Goal: Book appointment/travel/reservation

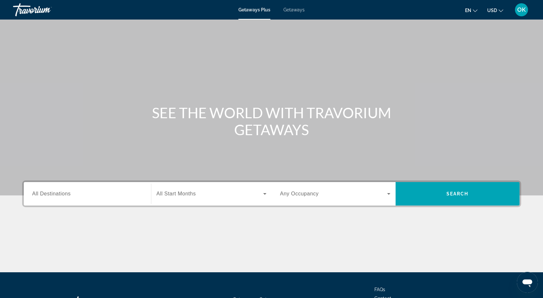
click at [65, 194] on span "All Destinations" at bounding box center [51, 194] width 38 height 6
click at [65, 194] on input "Destination All Destinations" at bounding box center [87, 194] width 110 height 8
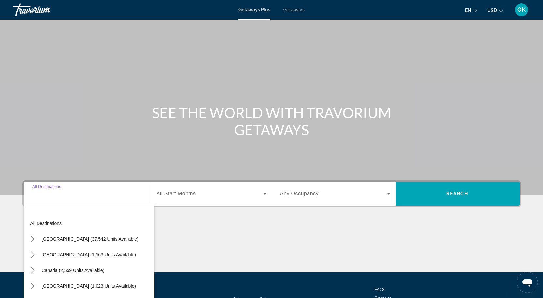
scroll to position [54, 0]
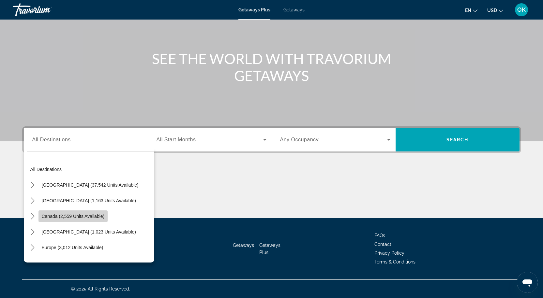
click at [59, 218] on span "Canada (2,559 units available)" at bounding box center [73, 216] width 63 height 5
type input "**********"
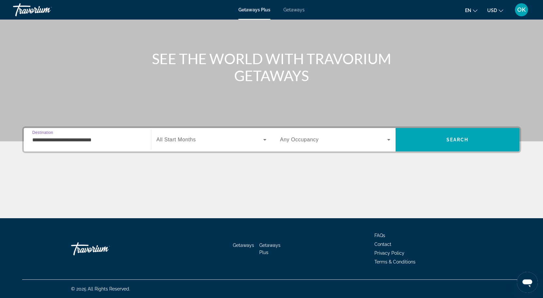
click at [263, 140] on icon "Search widget" at bounding box center [265, 140] width 8 height 8
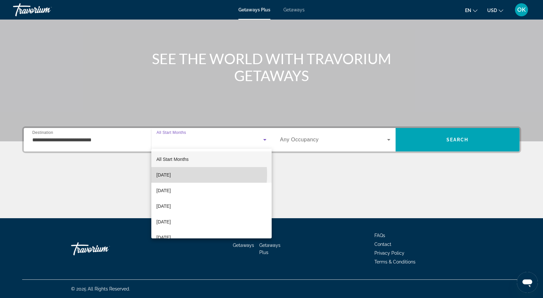
click at [171, 174] on span "[DATE]" at bounding box center [163, 175] width 14 height 8
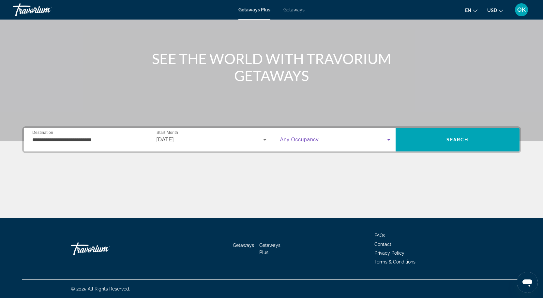
click at [388, 140] on icon "Search widget" at bounding box center [388, 140] width 3 height 2
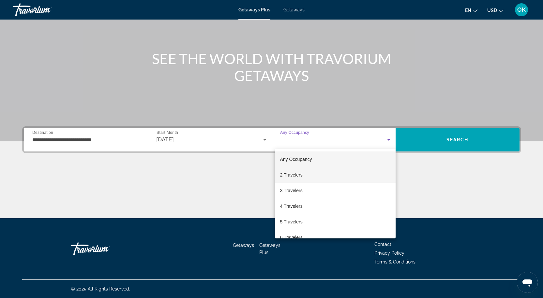
click at [288, 175] on span "2 Travelers" at bounding box center [291, 175] width 22 height 8
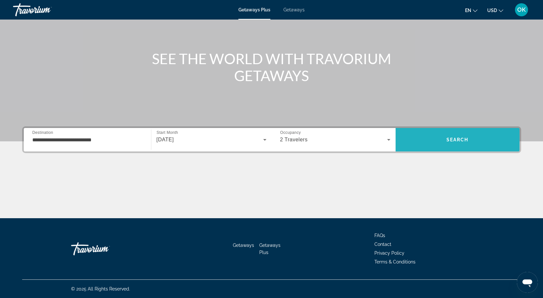
click at [452, 140] on span "Search" at bounding box center [457, 139] width 22 height 5
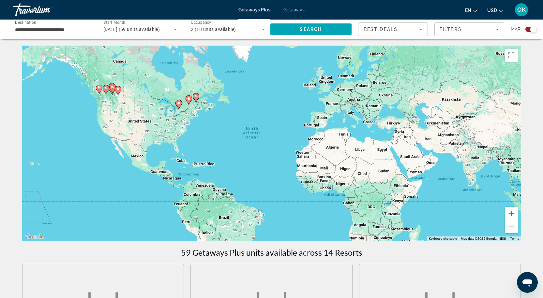
click at [113, 88] on image "Main content" at bounding box center [112, 87] width 4 height 4
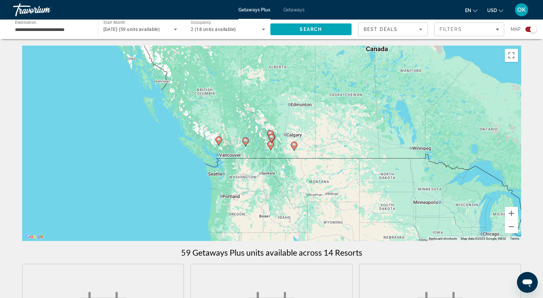
click at [294, 138] on div "To activate drag with keyboard, press Alt + Enter. Once in keyboard drag state,…" at bounding box center [271, 144] width 499 height 196
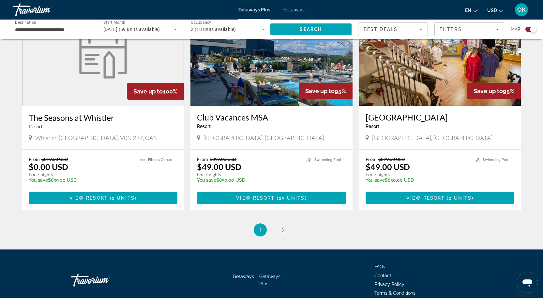
scroll to position [959, 0]
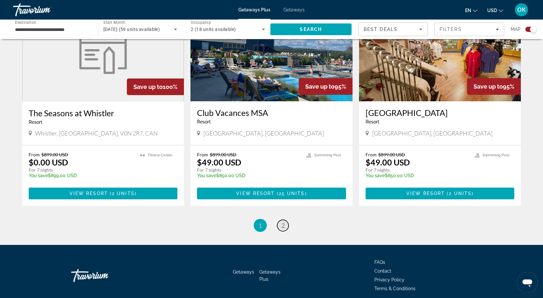
click at [280, 220] on link "page 2" at bounding box center [282, 225] width 11 height 11
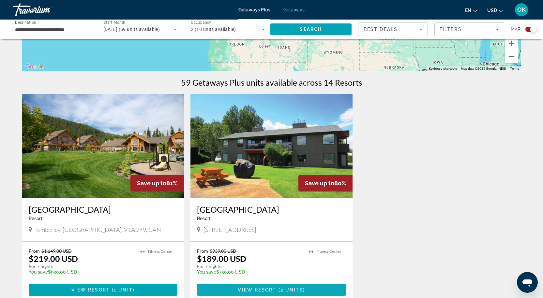
scroll to position [163, 0]
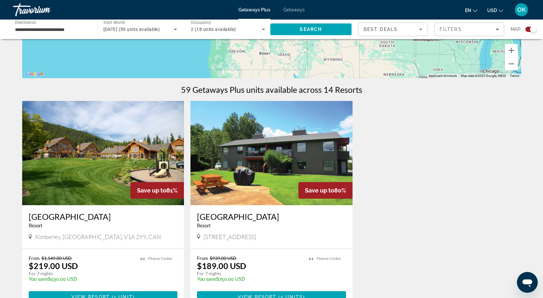
click at [240, 215] on h3 "Holiday Park Resort" at bounding box center [271, 217] width 149 height 10
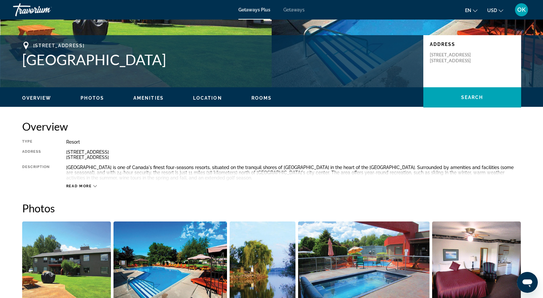
scroll to position [130, 0]
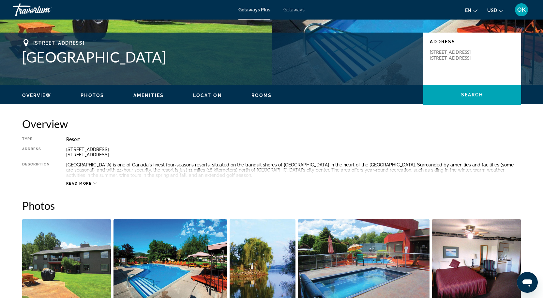
click at [77, 182] on span "Read more" at bounding box center [79, 184] width 26 height 4
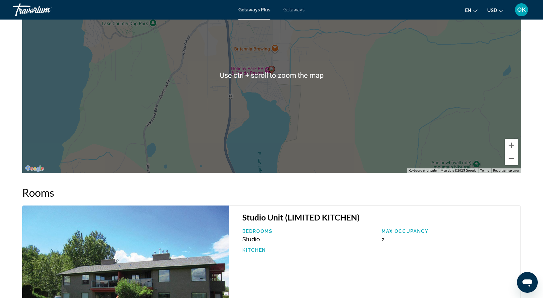
scroll to position [880, 0]
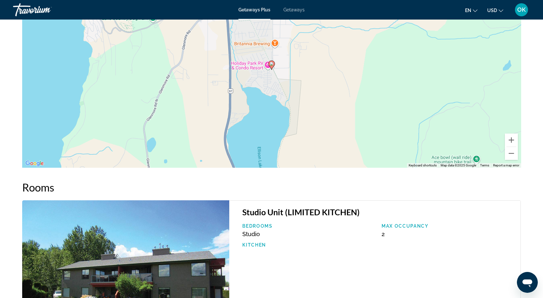
click at [148, 217] on img "Main content" at bounding box center [125, 277] width 207 height 155
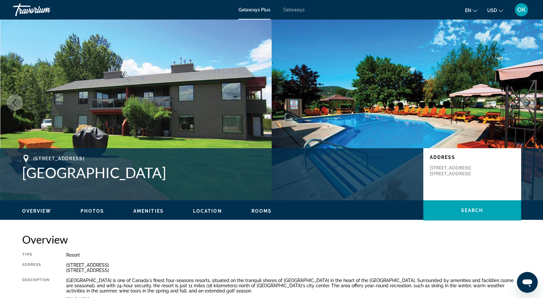
scroll to position [0, 0]
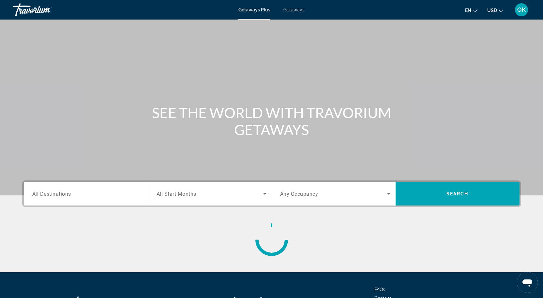
click at [289, 9] on span "Getaways" at bounding box center [293, 9] width 21 height 5
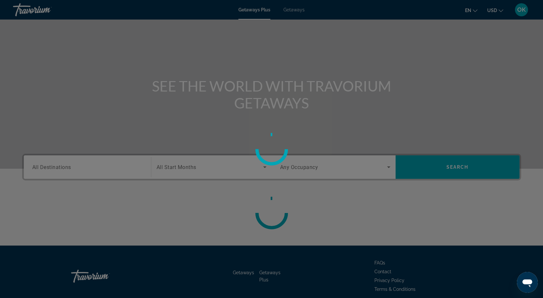
scroll to position [54, 0]
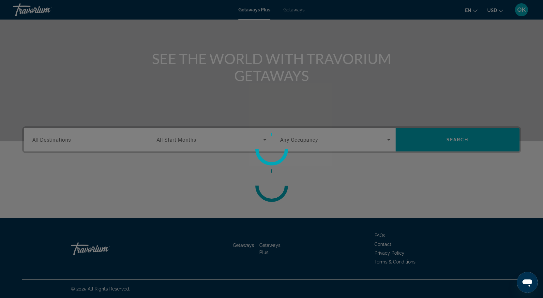
click at [451, 141] on div at bounding box center [271, 149] width 543 height 298
click at [100, 77] on div at bounding box center [271, 149] width 543 height 298
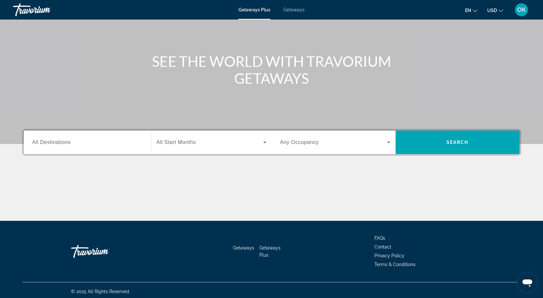
scroll to position [54, 0]
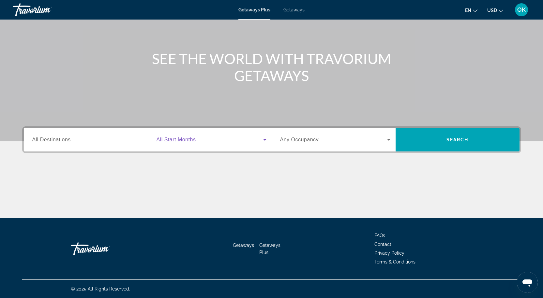
click at [264, 140] on icon "Search widget" at bounding box center [265, 140] width 8 height 8
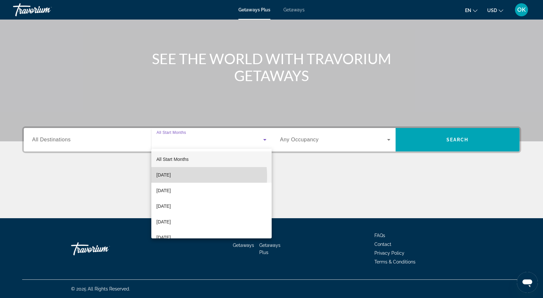
click at [169, 177] on span "[DATE]" at bounding box center [163, 175] width 14 height 8
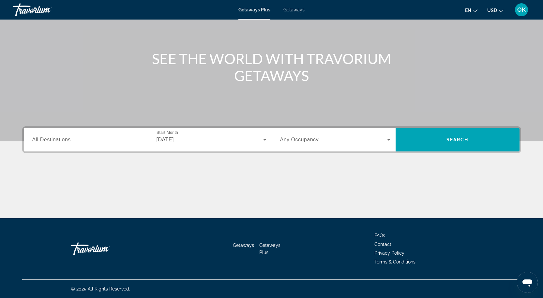
click at [48, 140] on span "All Destinations" at bounding box center [51, 140] width 38 height 6
click at [48, 140] on input "Destination All Destinations" at bounding box center [87, 140] width 110 height 8
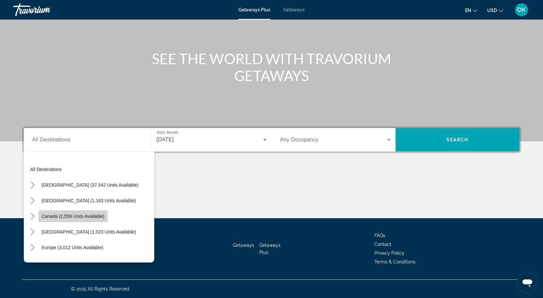
click at [60, 216] on span "Canada (2,559 units available)" at bounding box center [73, 216] width 63 height 5
type input "**********"
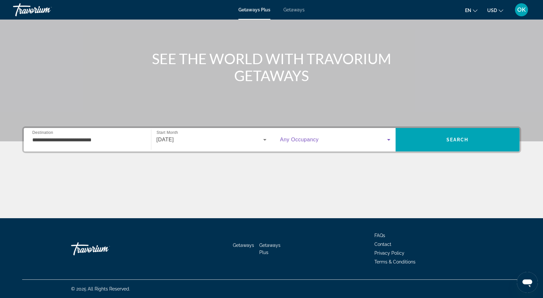
click at [387, 139] on icon "Search widget" at bounding box center [389, 140] width 8 height 8
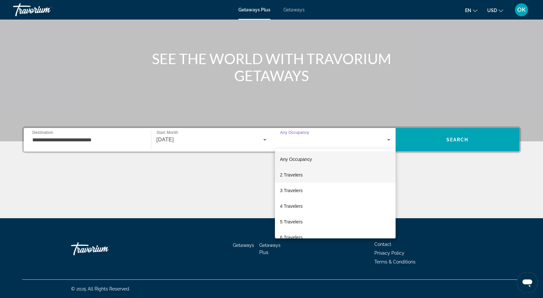
click at [289, 175] on span "2 Travelers" at bounding box center [291, 175] width 22 height 8
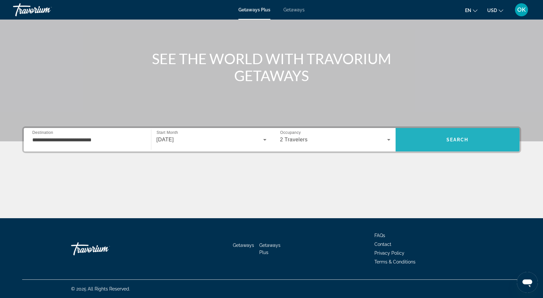
click at [452, 140] on span "Search" at bounding box center [457, 139] width 22 height 5
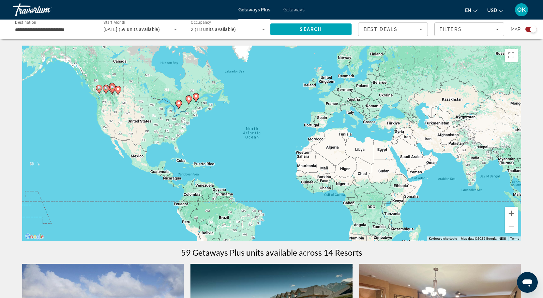
click at [113, 85] on icon "Main content" at bounding box center [112, 88] width 6 height 8
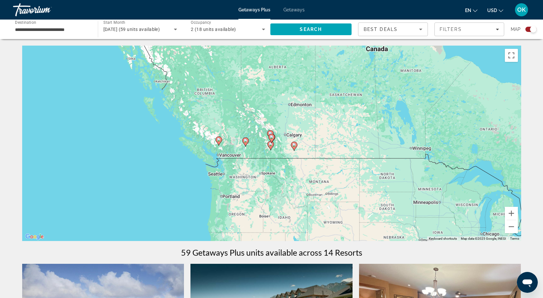
click at [289, 137] on div "To navigate, press the arrow keys. To activate drag with keyboard, press Alt + …" at bounding box center [271, 144] width 499 height 196
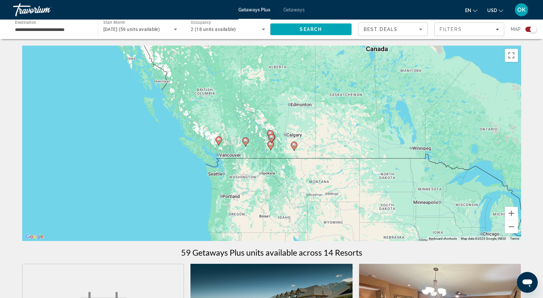
click at [292, 10] on span "Getaways" at bounding box center [293, 9] width 21 height 5
